Goal: Transaction & Acquisition: Purchase product/service

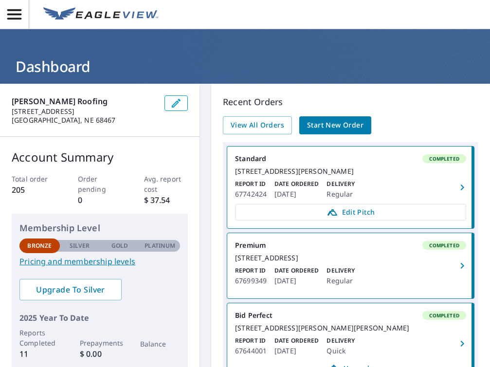
click at [329, 126] on span "Start New Order" at bounding box center [335, 125] width 56 height 12
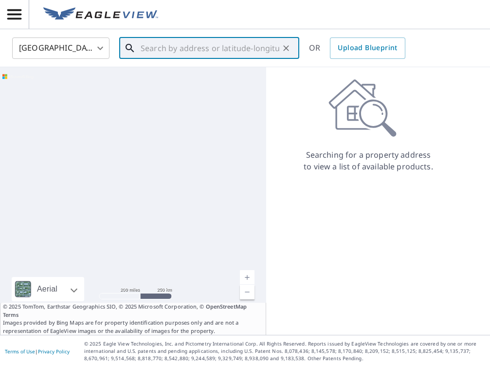
click at [150, 47] on input "text" at bounding box center [210, 48] width 139 height 27
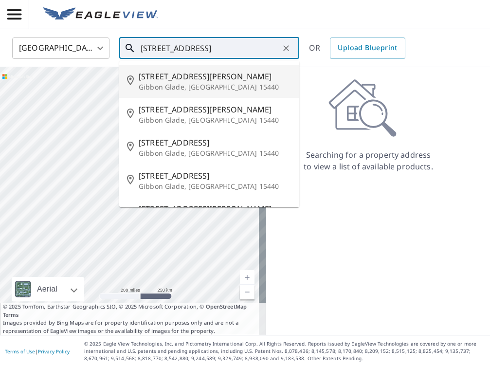
click at [127, 46] on icon at bounding box center [130, 48] width 8 height 8
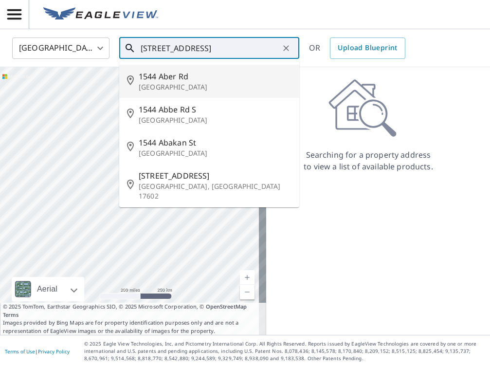
click at [134, 47] on icon at bounding box center [130, 48] width 12 height 12
click at [171, 48] on input "1544 Ab Road, Columbus, NE" at bounding box center [210, 48] width 139 height 27
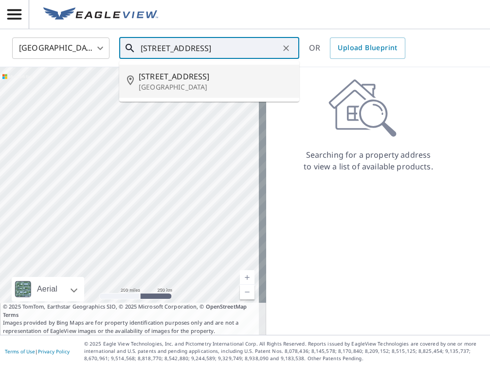
click at [130, 49] on icon at bounding box center [130, 48] width 8 height 8
drag, startPoint x: 148, startPoint y: 46, endPoint x: 136, endPoint y: 49, distance: 12.4
click at [136, 49] on div "1544 AB Road, Columbus, NE ​" at bounding box center [209, 47] width 180 height 21
click at [187, 50] on input "1544 AB Road, Columbus, NE" at bounding box center [210, 48] width 139 height 27
click at [265, 51] on input "1544 AB Rd, Columbus, NE" at bounding box center [210, 48] width 139 height 27
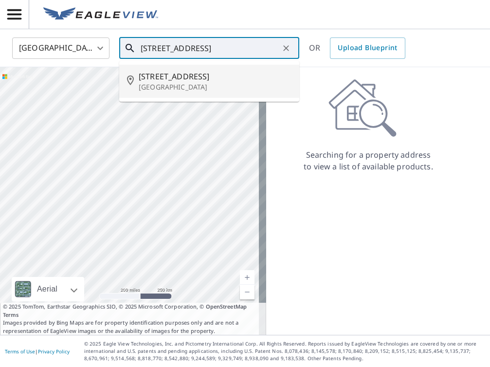
click at [149, 74] on span "44 Ab Rd" at bounding box center [215, 77] width 153 height 12
type input "44 Ab Rd Columbus, NE 68601"
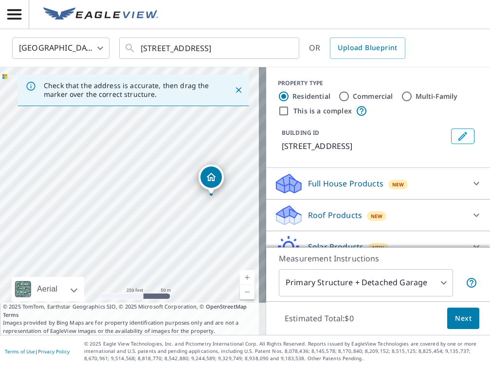
drag, startPoint x: 175, startPoint y: 169, endPoint x: 297, endPoint y: 147, distance: 124.6
click at [297, 147] on div "Check that the address is accurate, then drag the marker over the correct struc…" at bounding box center [245, 201] width 490 height 268
drag, startPoint x: 160, startPoint y: 129, endPoint x: 306, endPoint y: 112, distance: 147.0
click at [306, 112] on div "Check that the address is accurate, then drag the marker over the correct struc…" at bounding box center [245, 201] width 490 height 268
click at [234, 94] on icon "Close" at bounding box center [239, 90] width 10 height 10
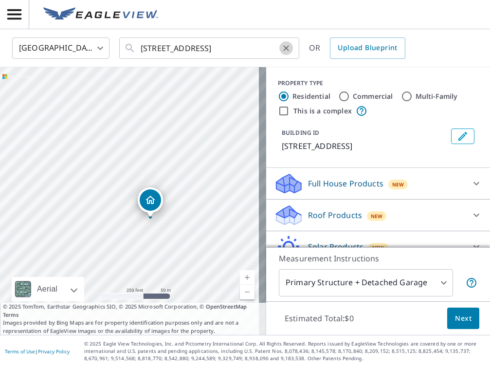
click at [281, 46] on button "Clear" at bounding box center [286, 48] width 14 height 14
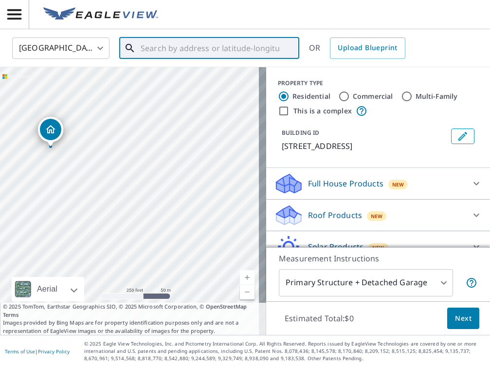
click at [165, 44] on input "text" at bounding box center [210, 48] width 139 height 27
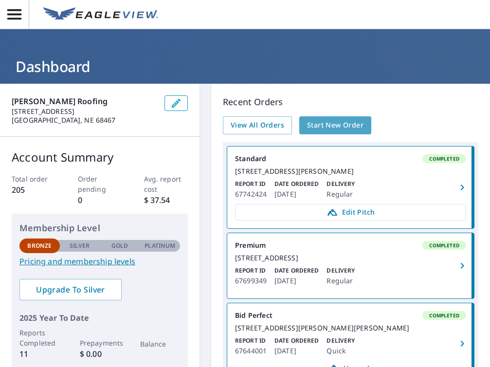
click at [327, 125] on span "Start New Order" at bounding box center [335, 125] width 56 height 12
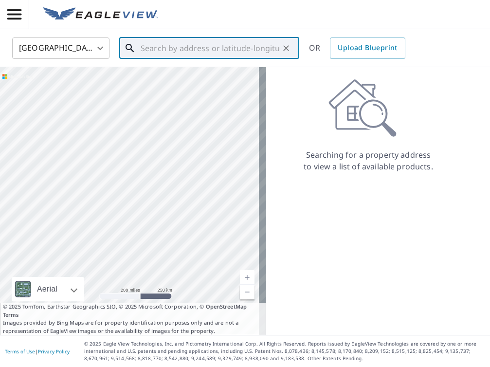
click at [151, 48] on input "text" at bounding box center [210, 48] width 139 height 27
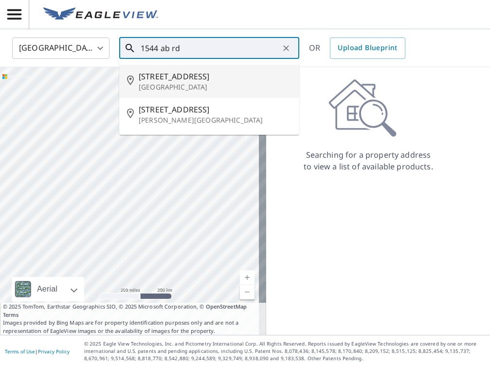
click at [184, 87] on p "Columbus, NE 68601" at bounding box center [215, 87] width 153 height 10
type input "44 Ab Rd Columbus, NE 68601"
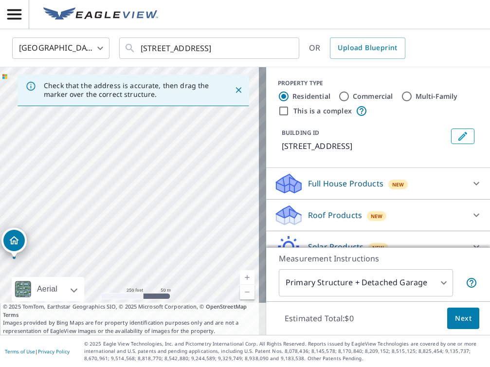
drag, startPoint x: 134, startPoint y: 182, endPoint x: 18, endPoint y: 238, distance: 129.5
drag, startPoint x: 130, startPoint y: 181, endPoint x: 78, endPoint y: 180, distance: 51.6
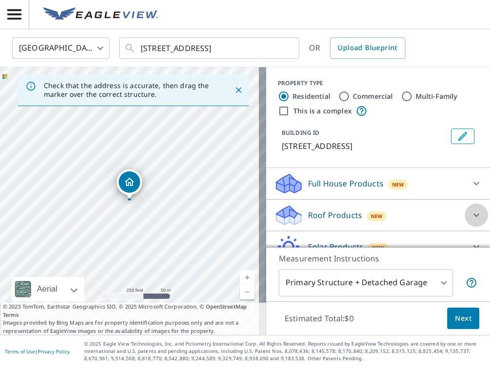
click at [471, 215] on icon at bounding box center [477, 215] width 12 height 12
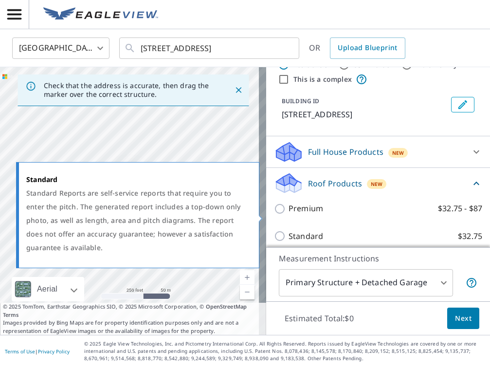
scroll to position [97, 0]
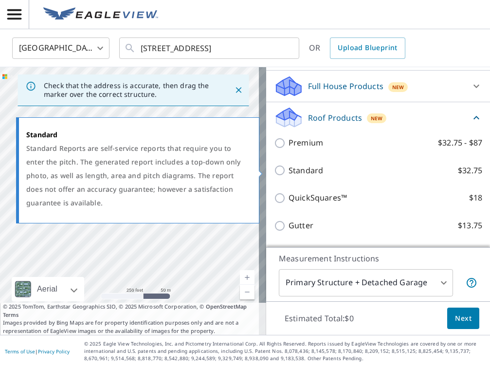
click at [274, 170] on input "Standard $32.75" at bounding box center [281, 170] width 15 height 12
checkbox input "true"
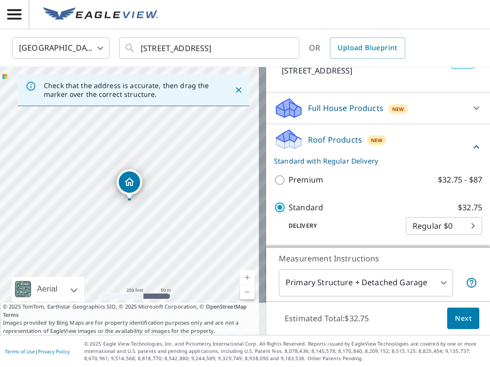
scroll to position [124, 0]
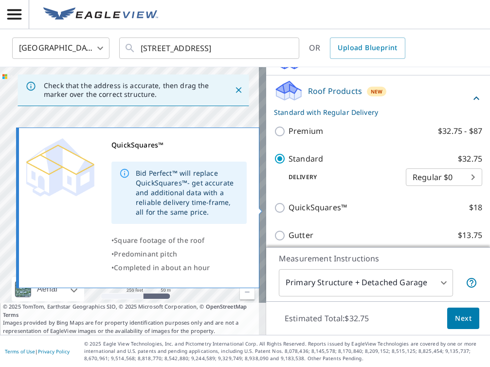
click at [274, 209] on input "QuickSquares™ $18" at bounding box center [281, 208] width 15 height 12
checkbox input "true"
checkbox input "false"
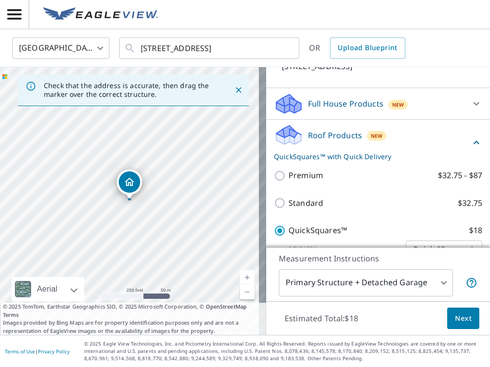
scroll to position [76, 0]
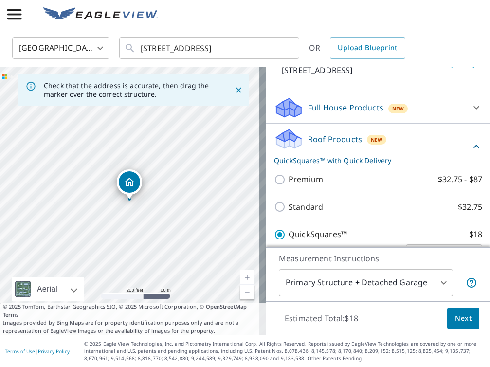
click at [455, 318] on span "Next" at bounding box center [463, 318] width 17 height 12
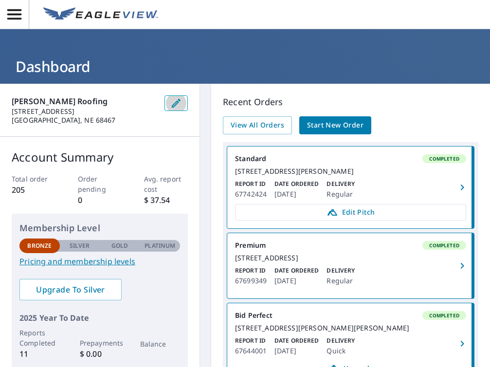
click at [178, 101] on icon "button" at bounding box center [176, 103] width 12 height 12
